Goal: Task Accomplishment & Management: Use online tool/utility

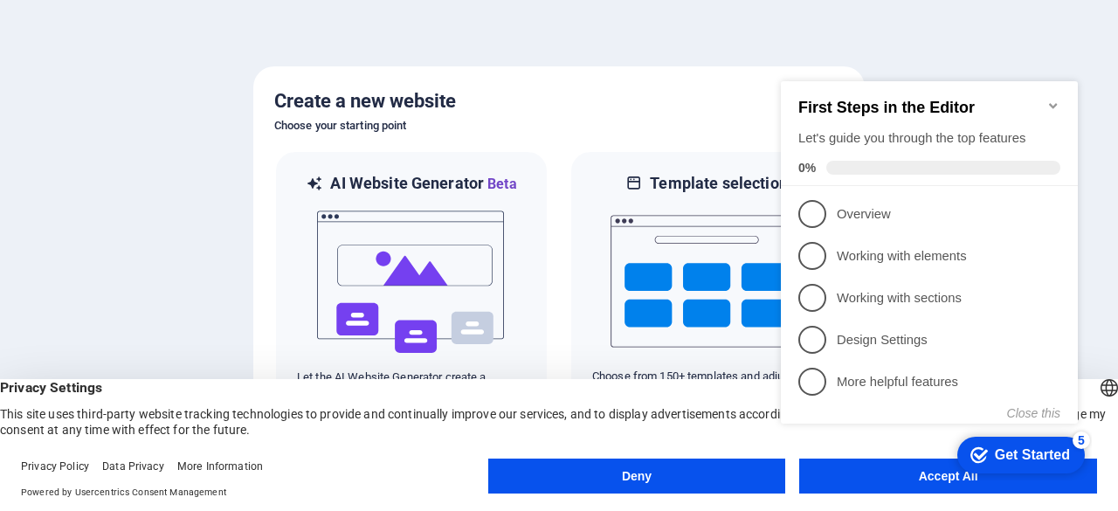
click at [772, 461] on button "Deny" at bounding box center [637, 476] width 298 height 35
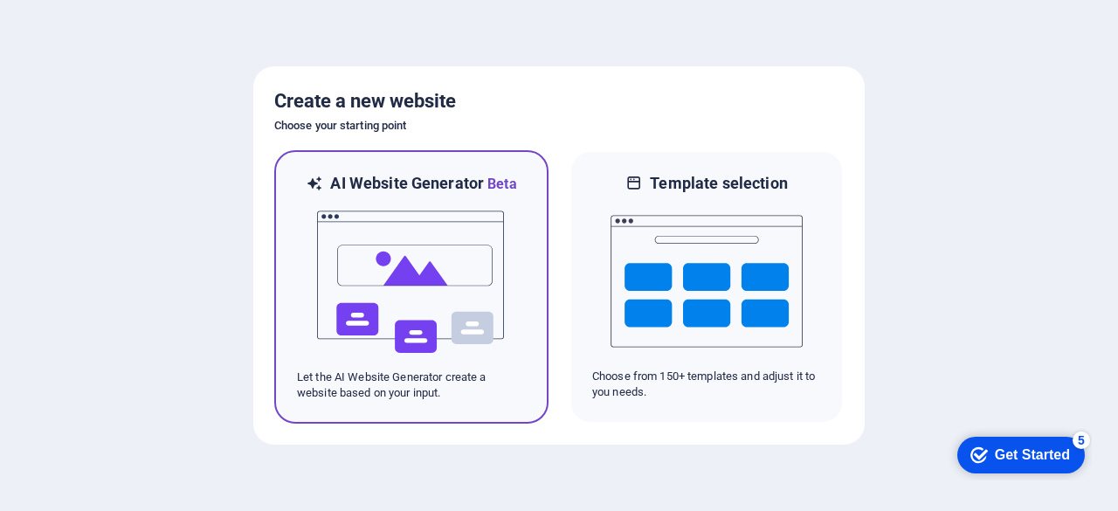
click at [490, 315] on img at bounding box center [411, 282] width 192 height 175
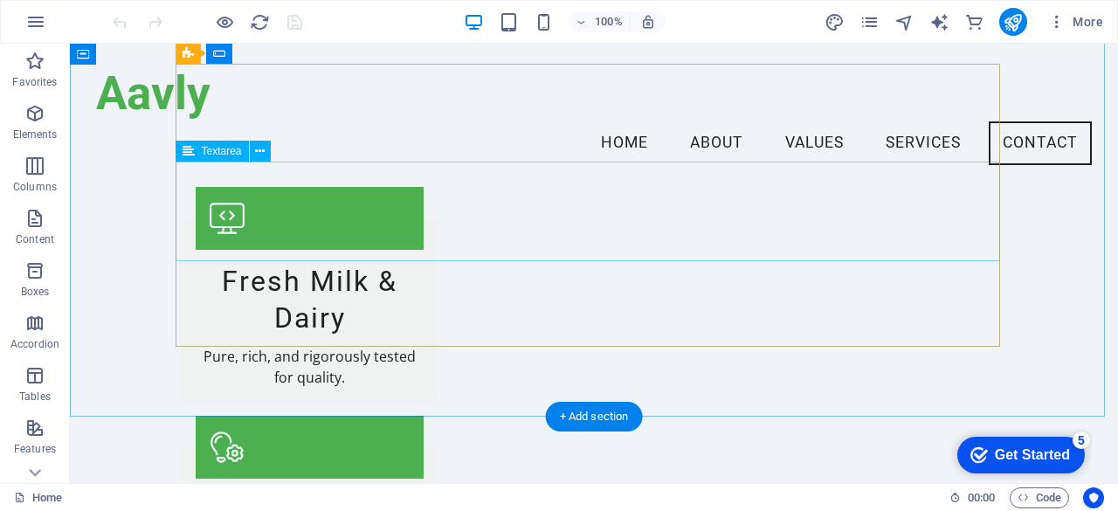
scroll to position [2534, 0]
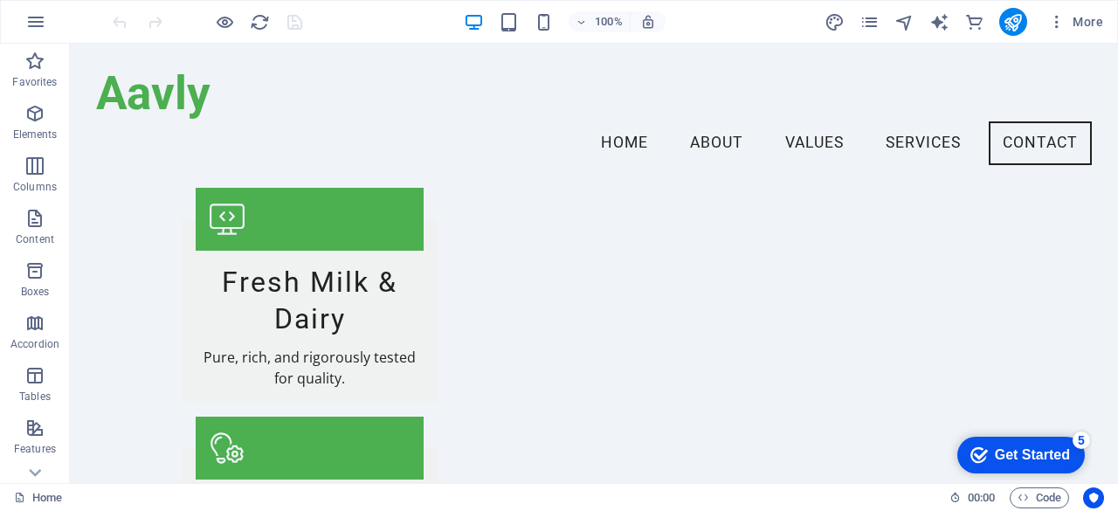
click at [1041, 460] on div "Get Started" at bounding box center [1032, 455] width 75 height 16
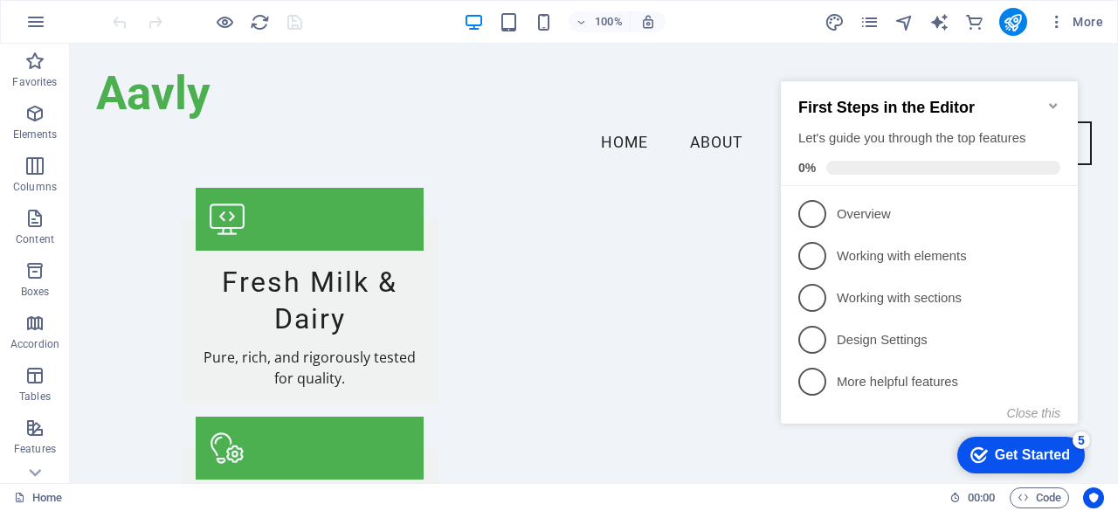
click at [1041, 460] on div "Get Started" at bounding box center [1032, 455] width 75 height 16
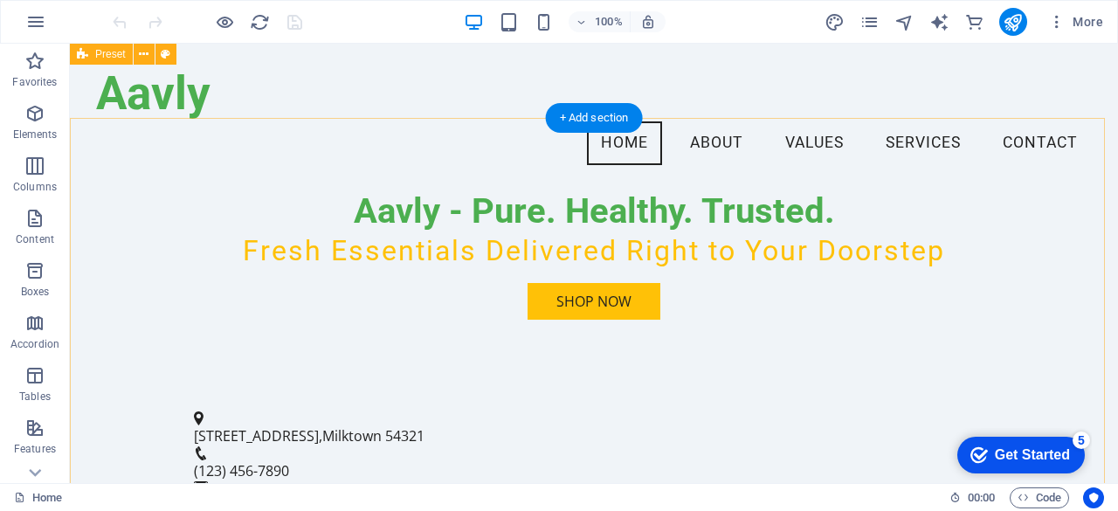
scroll to position [0, 0]
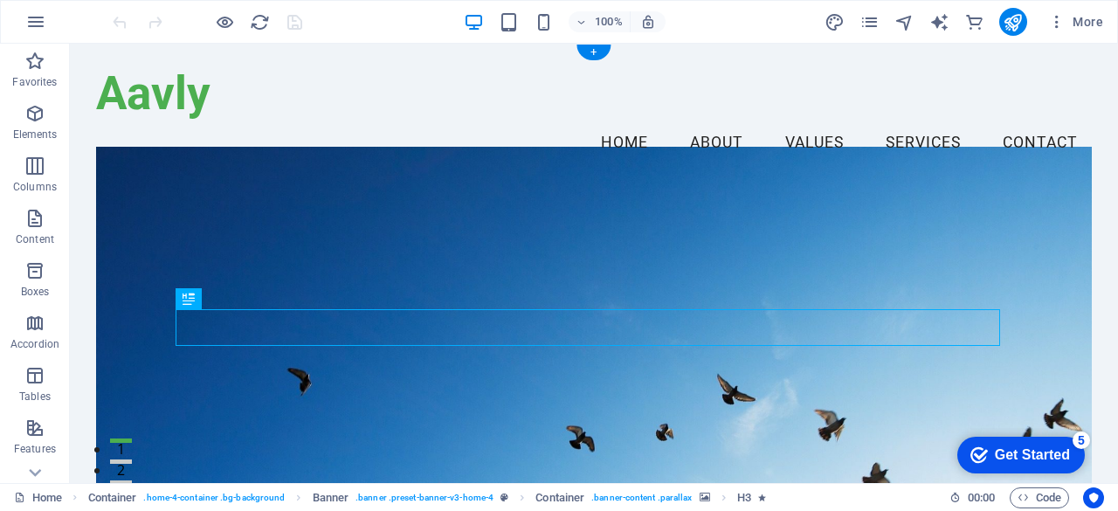
click at [340, 214] on figure at bounding box center [594, 317] width 996 height 340
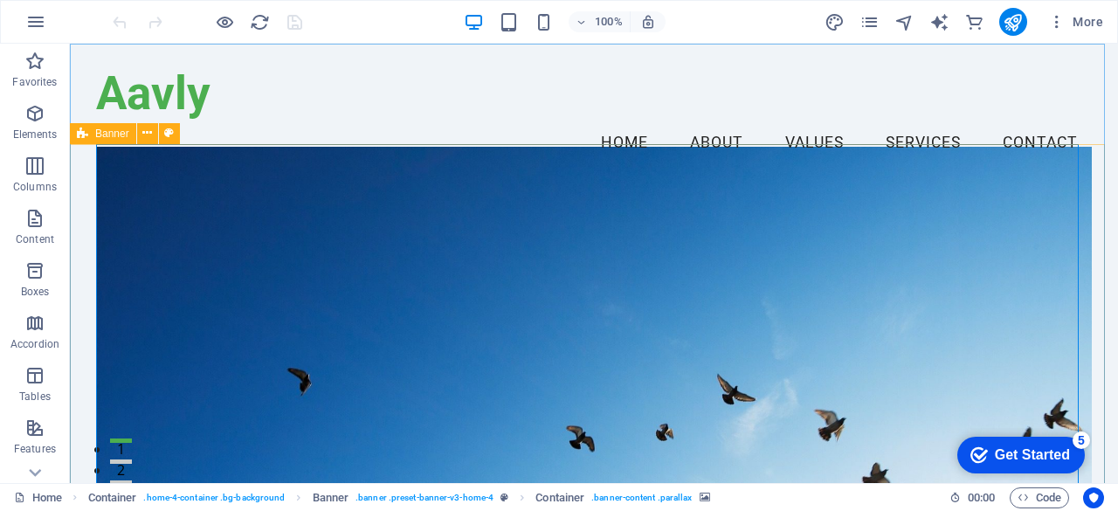
click at [106, 132] on span "Banner" at bounding box center [112, 133] width 34 height 10
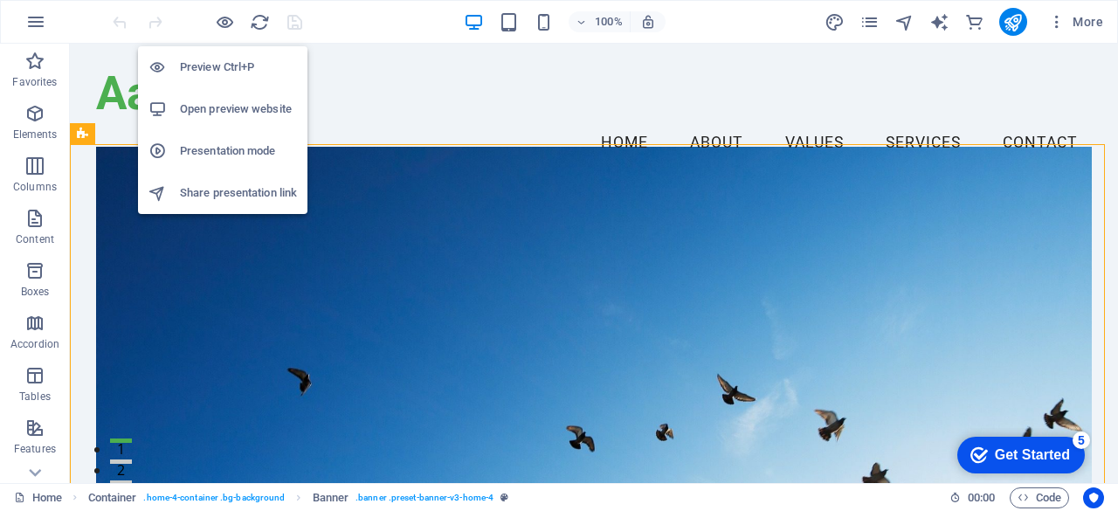
click at [249, 113] on h6 "Open preview website" at bounding box center [238, 109] width 117 height 21
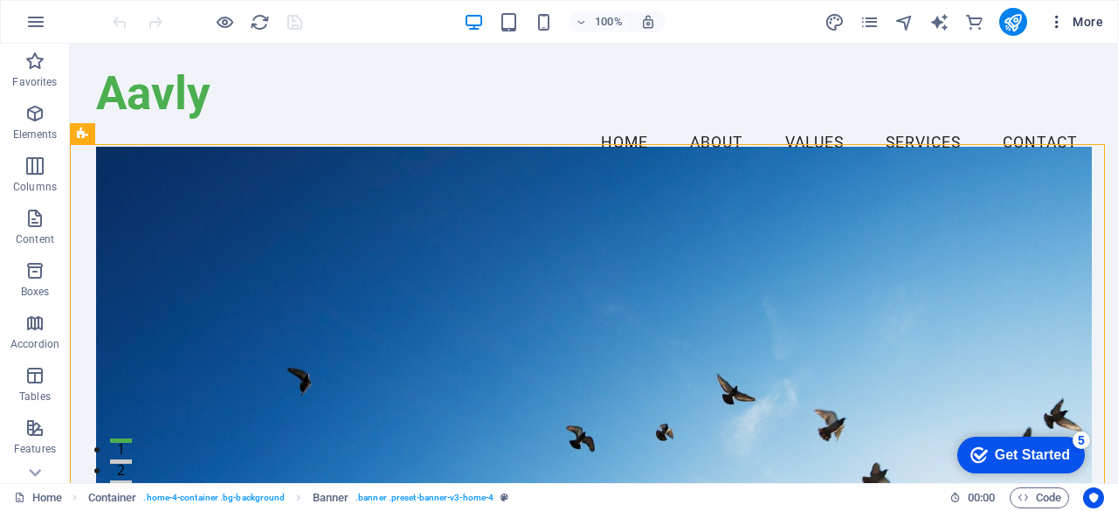
click at [1079, 26] on span "More" at bounding box center [1075, 21] width 55 height 17
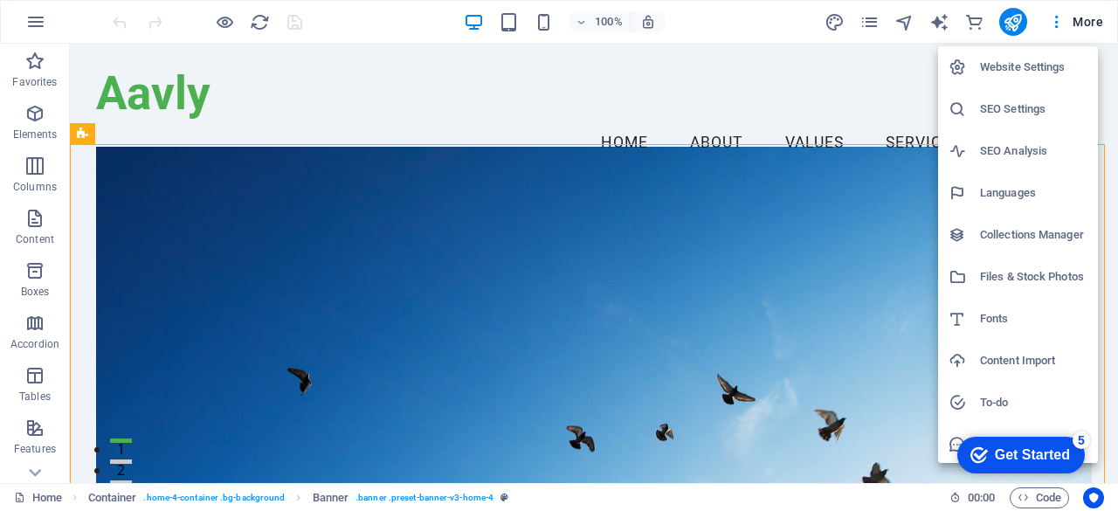
click at [22, 15] on div at bounding box center [559, 255] width 1118 height 511
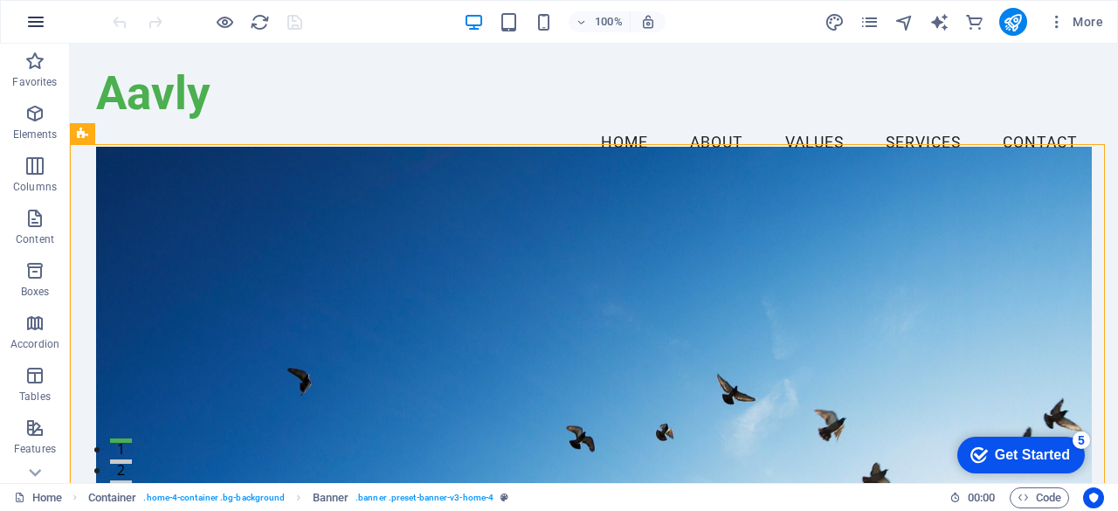
click at [34, 27] on icon "button" at bounding box center [35, 21] width 21 height 21
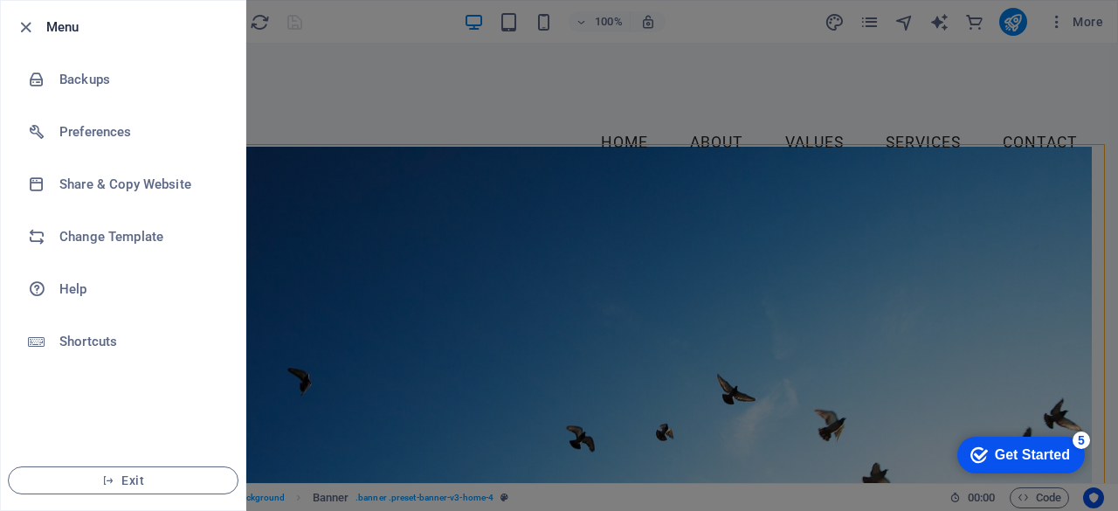
click at [70, 27] on h6 "Menu" at bounding box center [138, 27] width 185 height 21
click at [25, 23] on icon "button" at bounding box center [26, 27] width 20 height 20
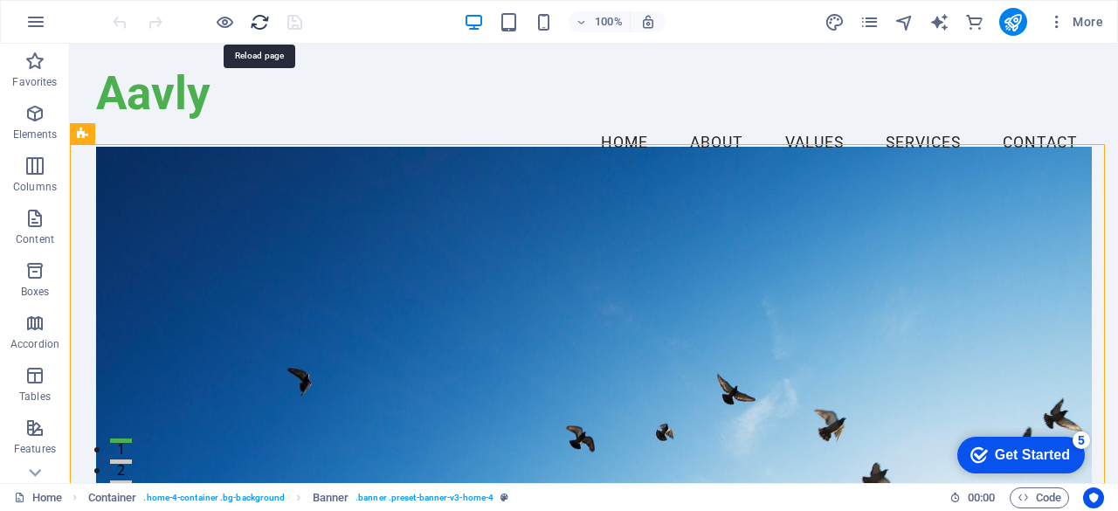
click at [259, 26] on icon "reload" at bounding box center [260, 22] width 20 height 20
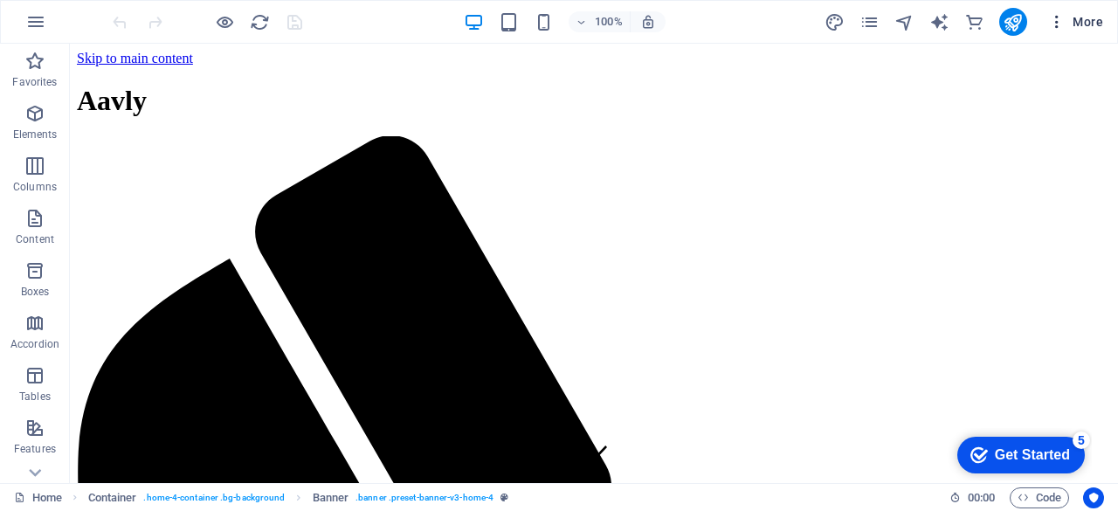
click at [1060, 26] on icon "button" at bounding box center [1056, 21] width 17 height 17
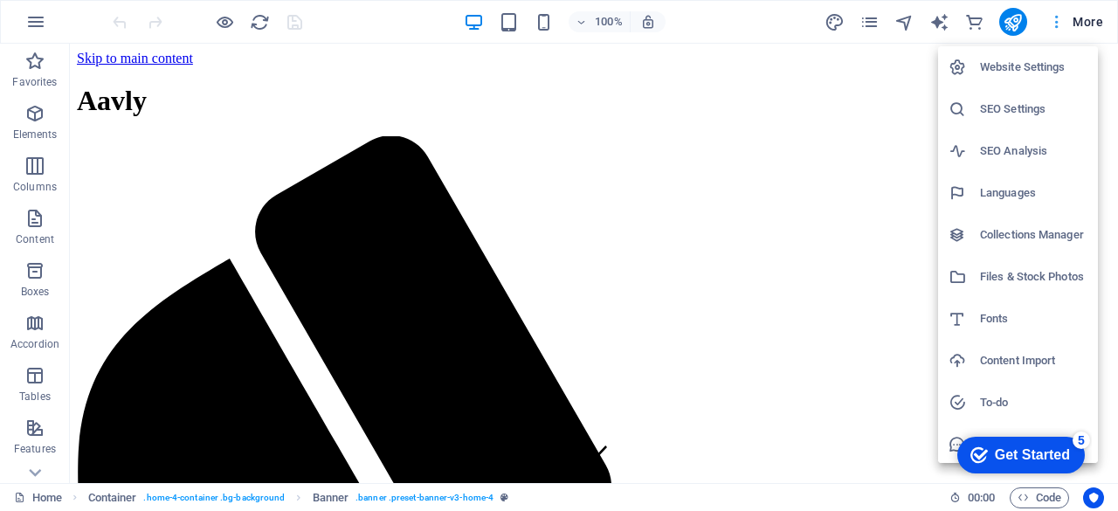
click at [1060, 26] on div at bounding box center [559, 255] width 1118 height 511
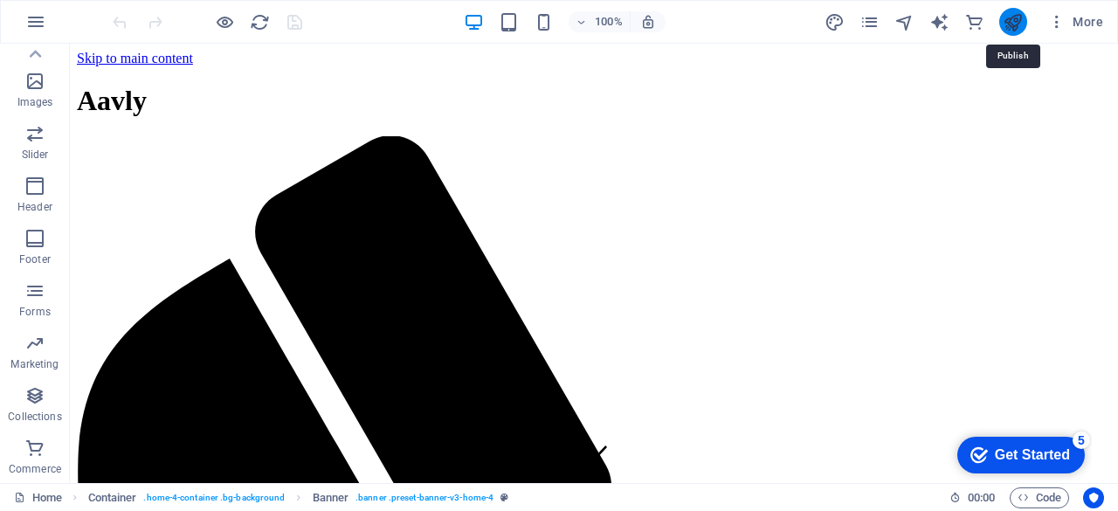
click at [1008, 29] on icon "publish" at bounding box center [1013, 22] width 20 height 20
